Goal: Information Seeking & Learning: Find specific fact

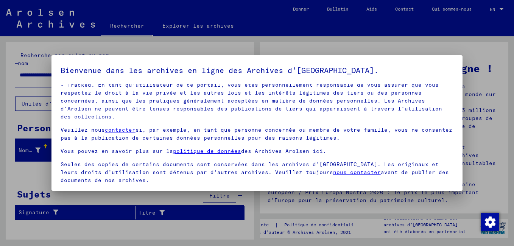
scroll to position [63, 0]
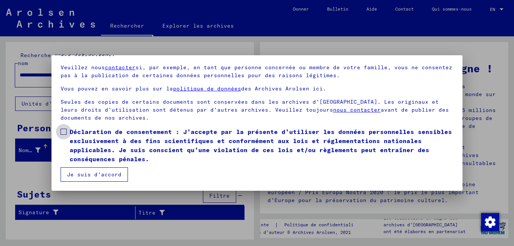
click at [63, 132] on span at bounding box center [64, 132] width 6 height 6
click at [81, 174] on button "Je suis d’accord" at bounding box center [94, 174] width 67 height 14
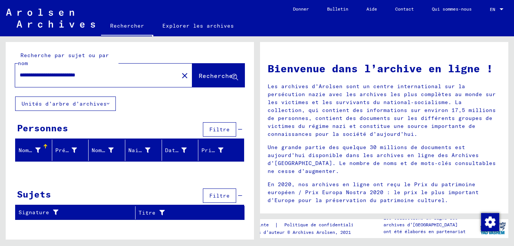
click at [38, 150] on font "Nom de famille" at bounding box center [43, 150] width 48 height 7
click at [66, 147] on font "Prénom" at bounding box center [65, 150] width 20 height 7
click at [100, 149] on font "Nom de jeune fille" at bounding box center [122, 150] width 61 height 7
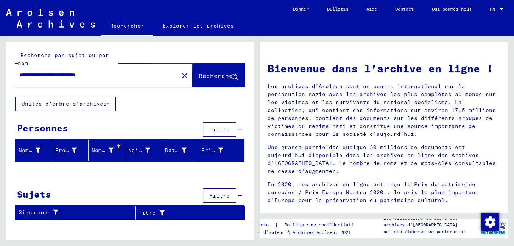
click at [219, 73] on span "Rechercher" at bounding box center [218, 76] width 38 height 8
click at [34, 148] on font "Nom de famille" at bounding box center [43, 150] width 48 height 7
click at [214, 130] on span "Filtre" at bounding box center [219, 129] width 20 height 7
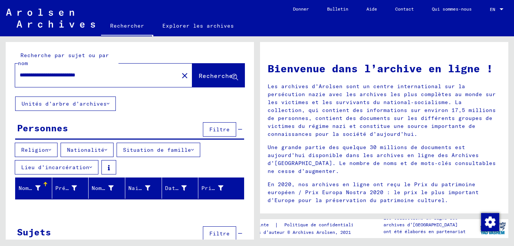
click at [39, 154] on button "Religion" at bounding box center [36, 150] width 43 height 14
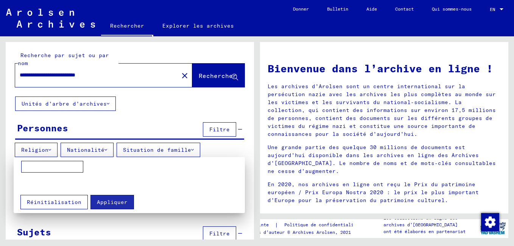
click at [44, 169] on input at bounding box center [52, 167] width 62 height 12
type input "********"
click at [101, 202] on span "Appliquer" at bounding box center [112, 202] width 31 height 7
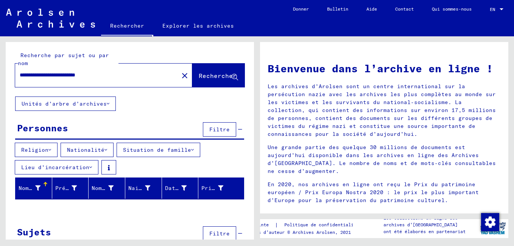
click at [89, 152] on font "Nationalité" at bounding box center [86, 150] width 38 height 7
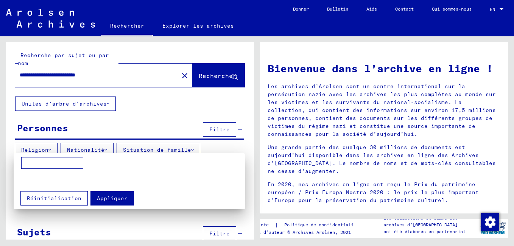
click at [33, 166] on input at bounding box center [52, 163] width 62 height 12
type input "*******"
click at [99, 196] on span "Appliquer" at bounding box center [112, 198] width 31 height 7
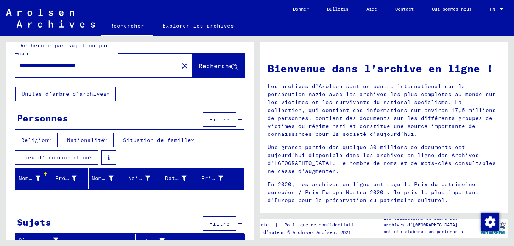
scroll to position [19, 0]
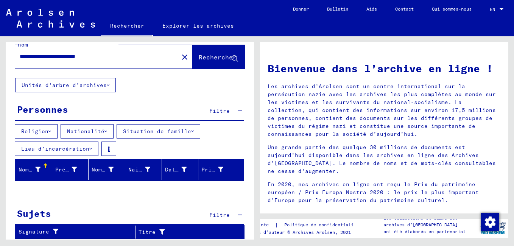
click at [211, 213] on span "Filtre" at bounding box center [219, 215] width 20 height 7
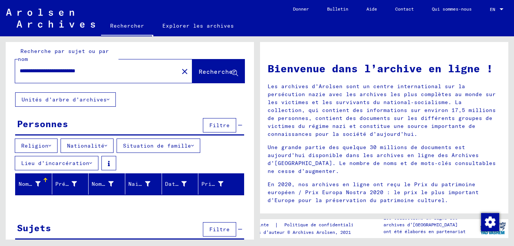
scroll to position [0, 0]
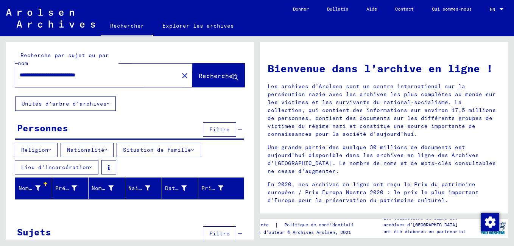
click at [203, 73] on span "Rechercher" at bounding box center [218, 76] width 38 height 8
click at [127, 73] on input "**********" at bounding box center [95, 75] width 150 height 8
type input "*"
type input "*******"
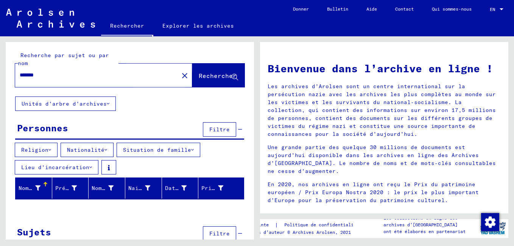
click at [200, 75] on span "Rechercher" at bounding box center [218, 76] width 38 height 8
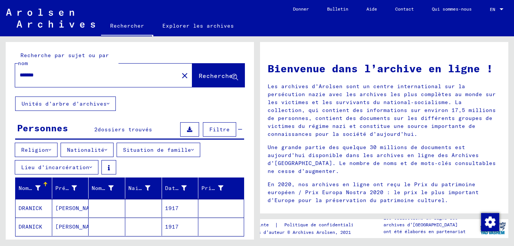
click at [36, 189] on font "Nom de famille" at bounding box center [43, 188] width 48 height 7
click at [64, 191] on font "Prénom" at bounding box center [65, 188] width 20 height 7
click at [174, 188] on font "Date de naissance" at bounding box center [194, 188] width 58 height 7
click at [203, 190] on font "Prisonnier #" at bounding box center [222, 188] width 41 height 7
click at [228, 184] on div at bounding box center [228, 185] width 1 height 4
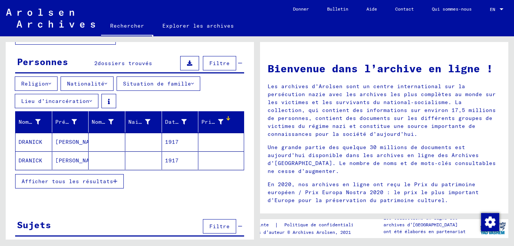
scroll to position [76, 0]
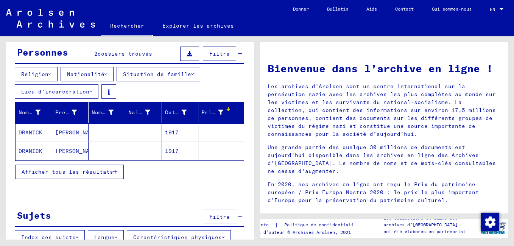
click at [172, 133] on mat-cell "1917" at bounding box center [180, 132] width 37 height 18
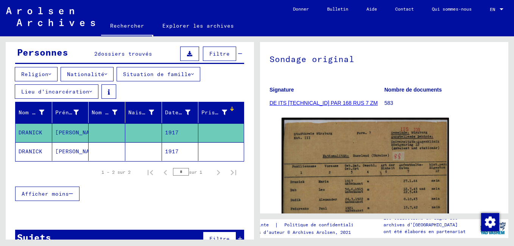
scroll to position [76, 0]
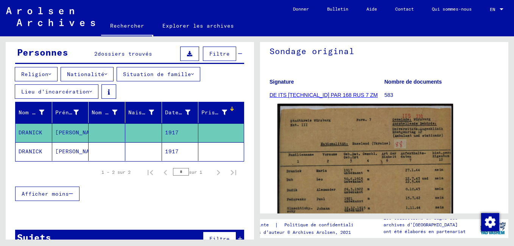
click at [400, 134] on img at bounding box center [366, 227] width 176 height 247
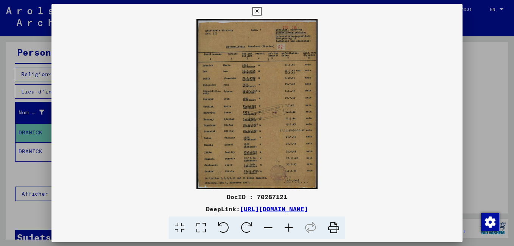
click at [396, 139] on img at bounding box center [257, 104] width 411 height 170
